Goal: Task Accomplishment & Management: Complete application form

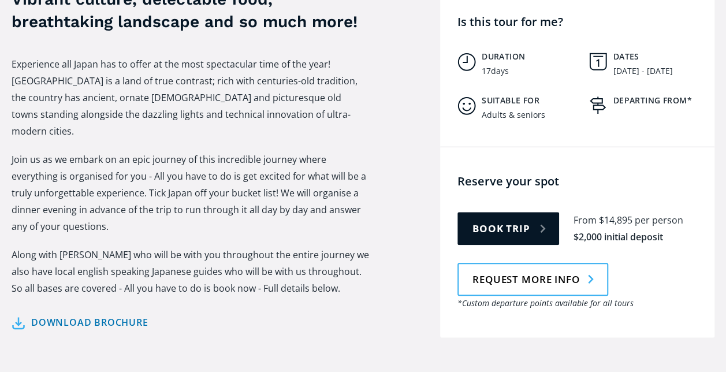
scroll to position [517, 0]
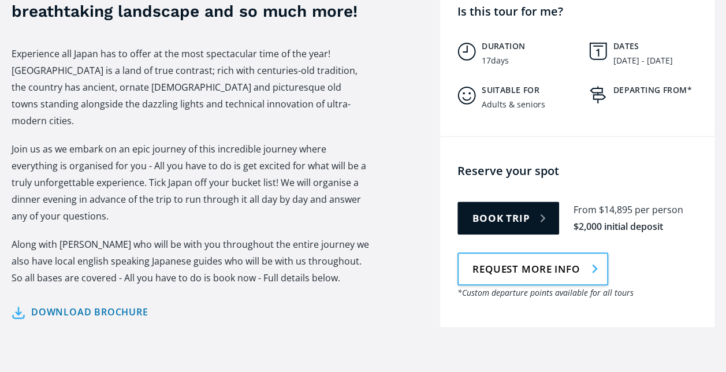
click at [508, 252] on link "Request more info" at bounding box center [533, 268] width 151 height 33
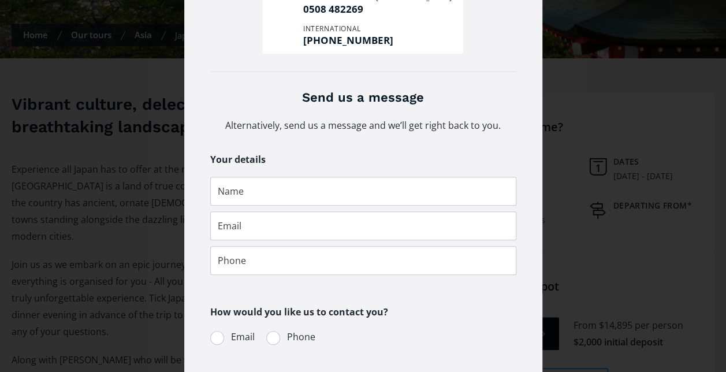
scroll to position [173, 0]
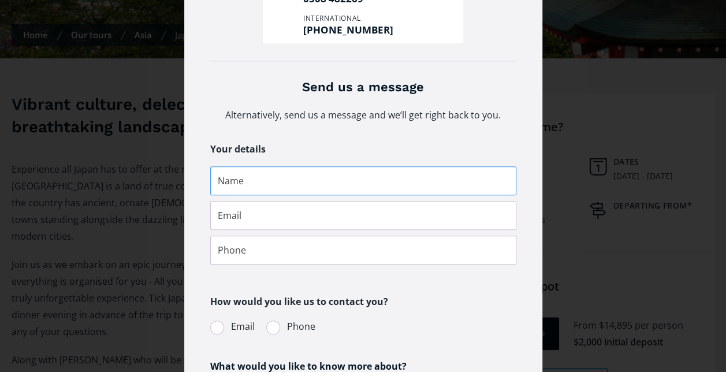
click at [287, 183] on input "Request more info pop-up form" at bounding box center [363, 180] width 306 height 29
type input "Katherine McKnight"
type input "kathymcknight58@gmail.com"
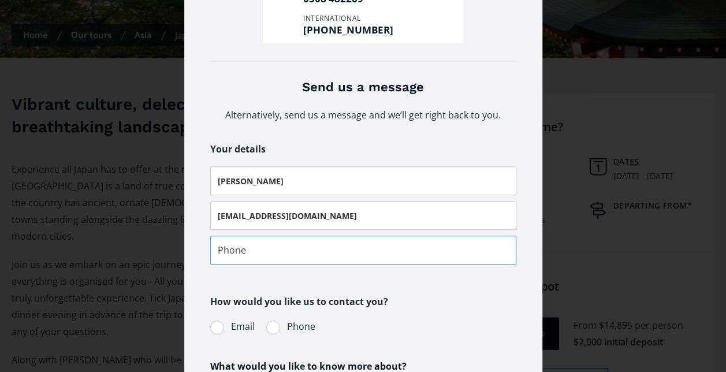
type input "021963190"
click at [211, 329] on div "Request more info pop-up form" at bounding box center [217, 328] width 14 height 14
click at [222, 329] on input "Email" at bounding box center [226, 327] width 8 height 8
radio input "true"
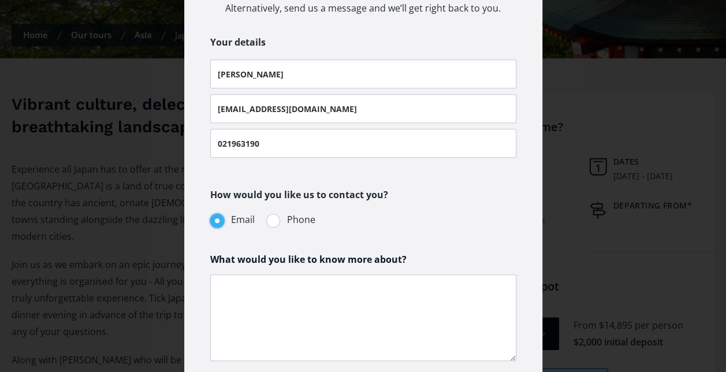
scroll to position [289, 0]
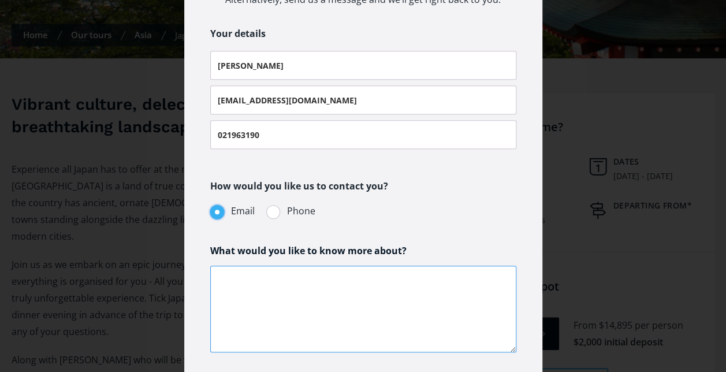
click at [262, 280] on textarea "Request more info pop-up form" at bounding box center [363, 309] width 306 height 87
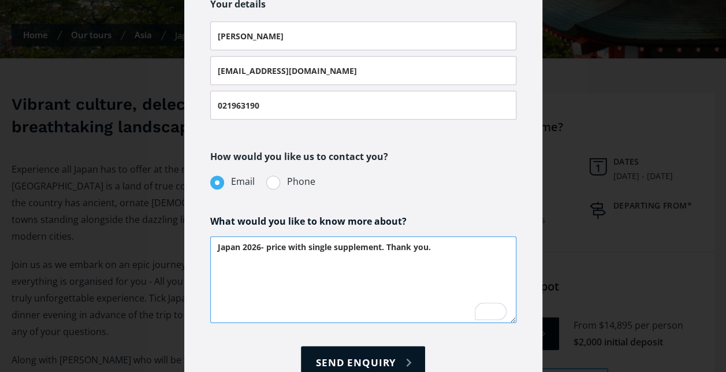
scroll to position [386, 0]
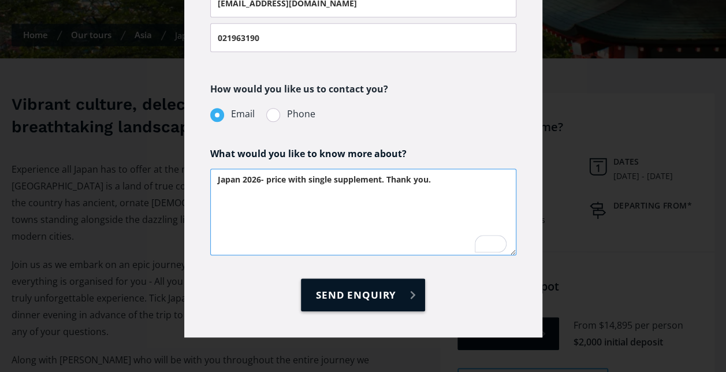
type textarea "Japan 2026- price with single supplement. Thank you."
click at [369, 297] on input "Send enquiry" at bounding box center [363, 294] width 124 height 33
type input "Please wait..."
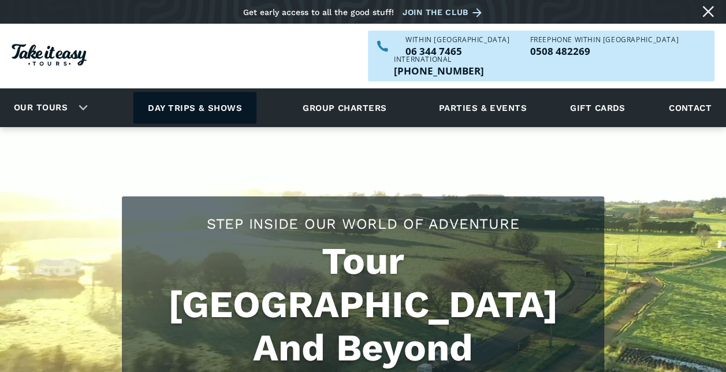
click at [173, 92] on link "Day trips & shows" at bounding box center [194, 108] width 123 height 32
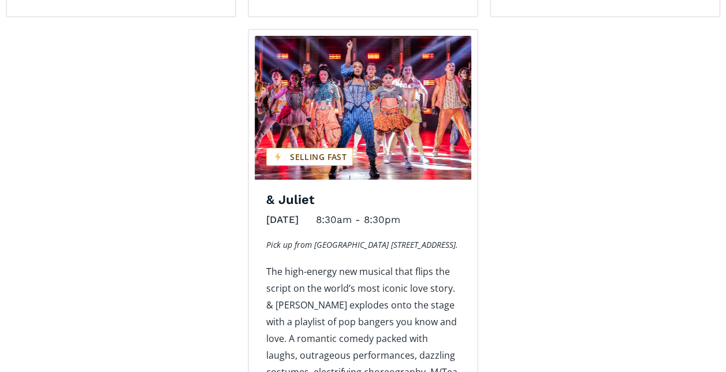
scroll to position [1964, 0]
